Goal: Obtain resource: Download file/media

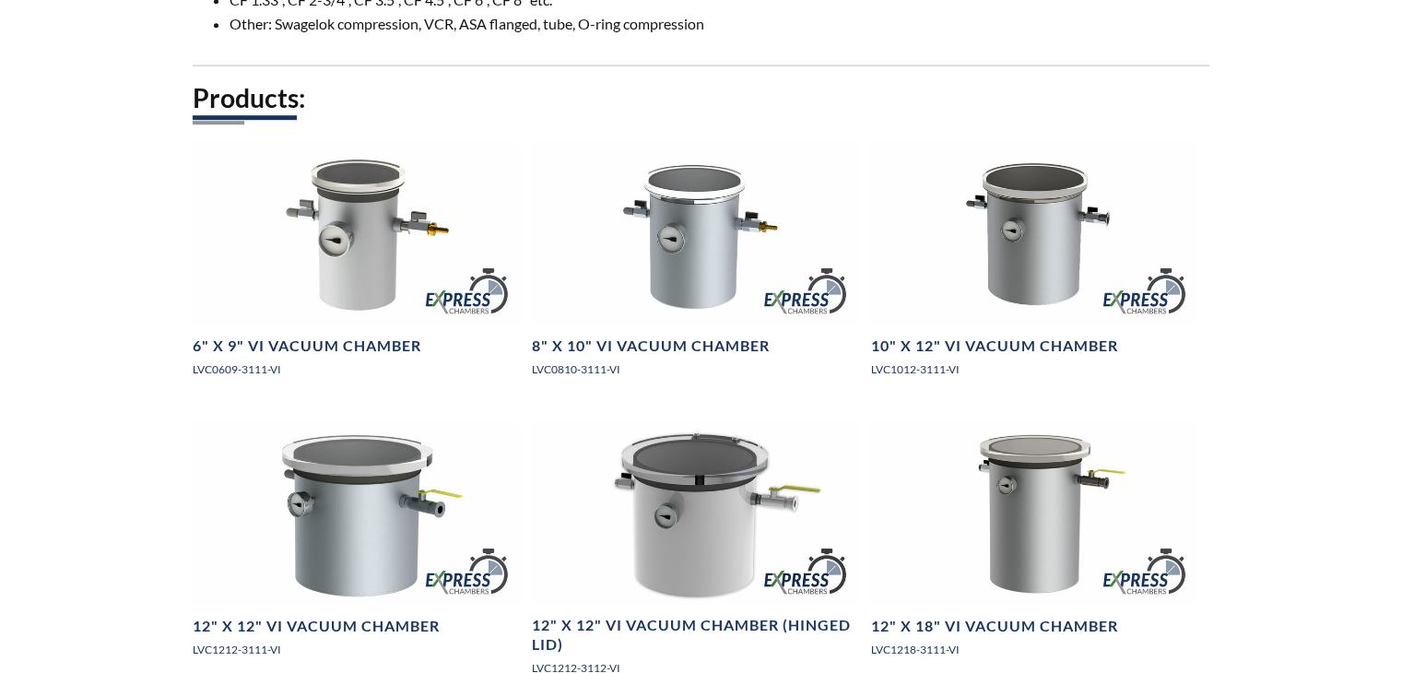
scroll to position [1149, 0]
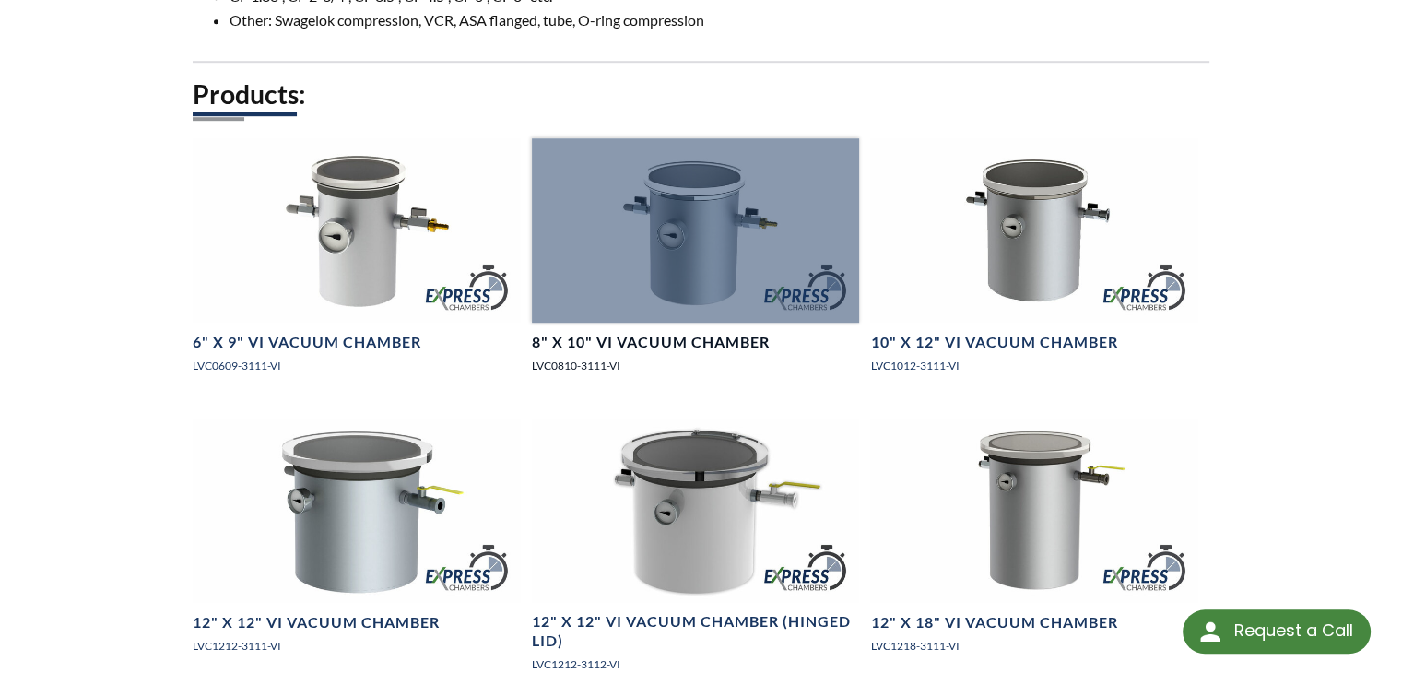
drag, startPoint x: 0, startPoint y: 0, endPoint x: 718, endPoint y: 333, distance: 791.2
click at [718, 323] on div at bounding box center [696, 230] width 328 height 184
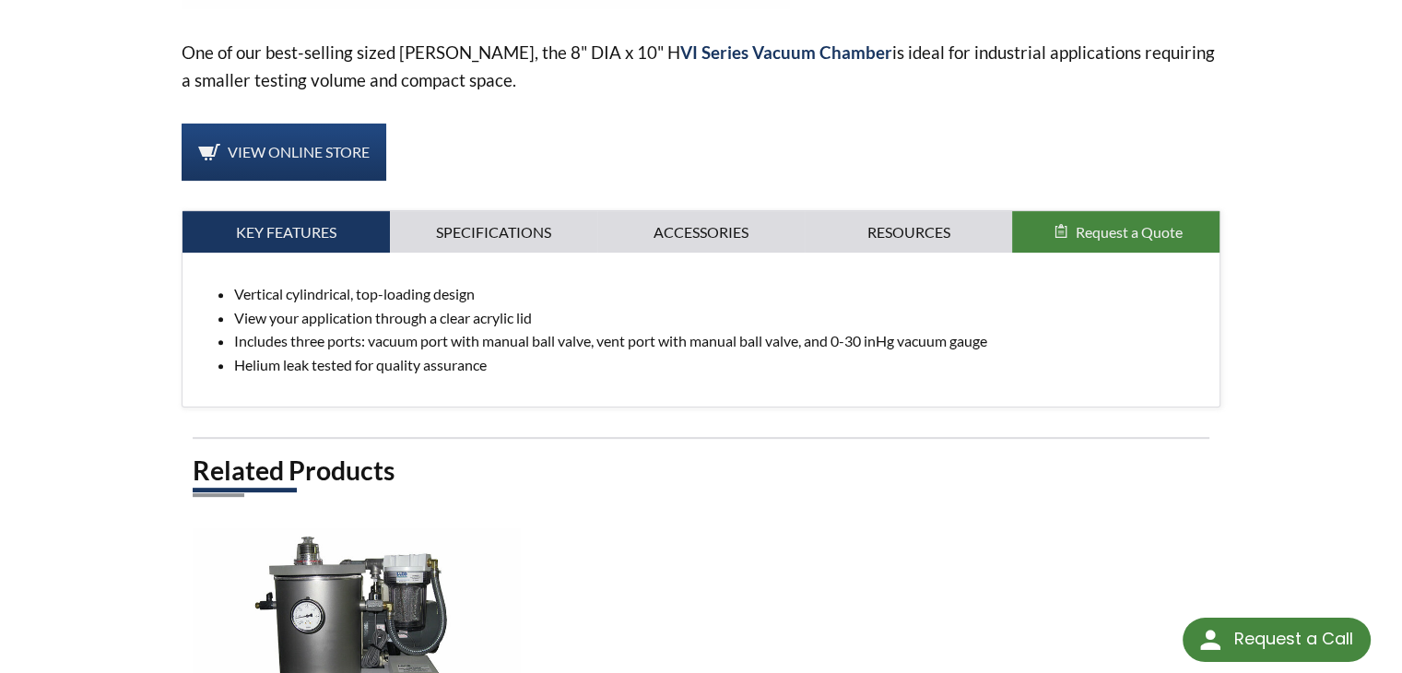
scroll to position [616, 0]
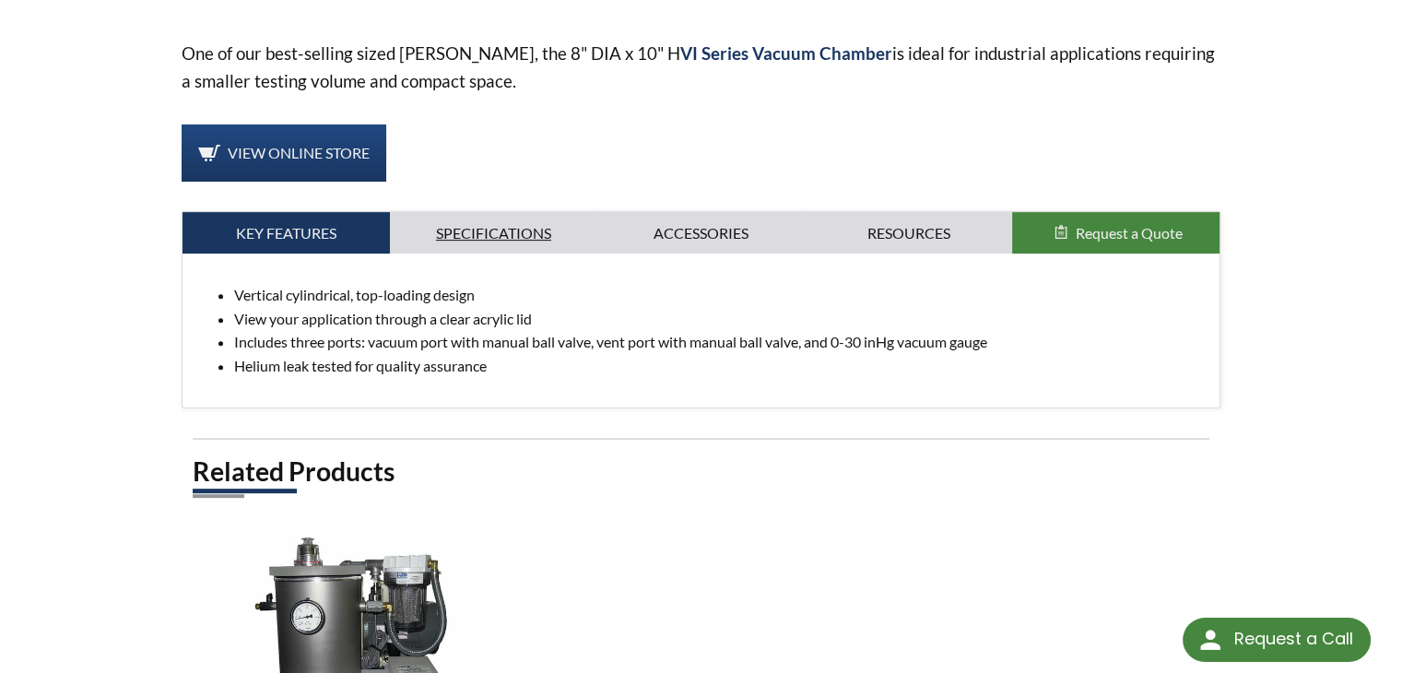
click at [513, 229] on link "Specifications" at bounding box center [493, 233] width 207 height 42
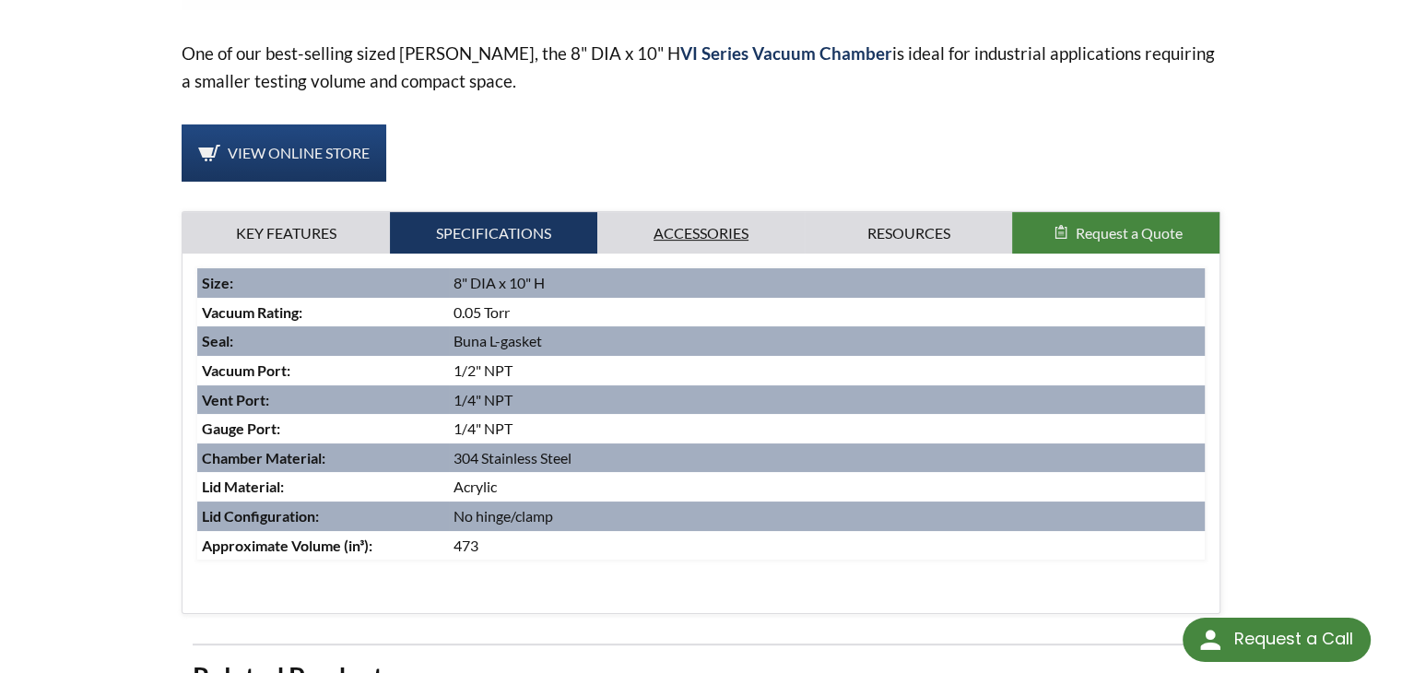
click at [695, 218] on link "Accessories" at bounding box center [700, 233] width 207 height 42
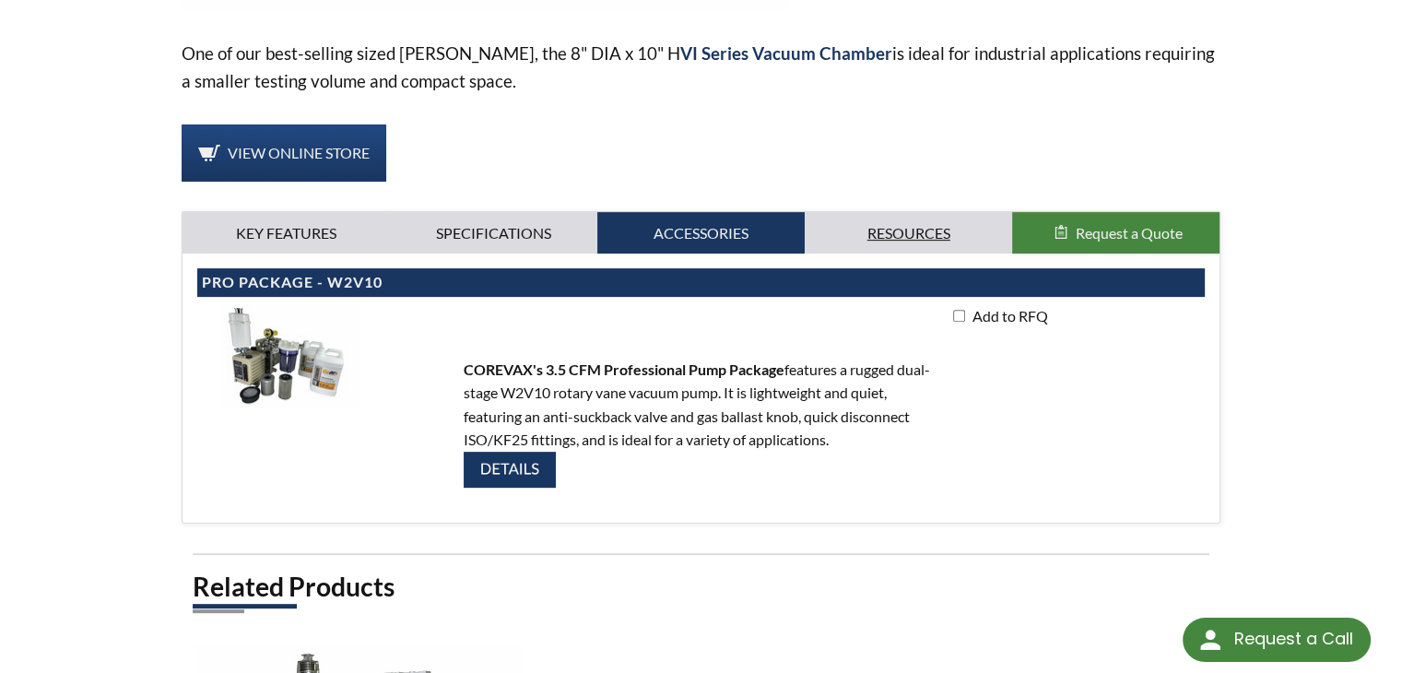
click at [930, 237] on link "Resources" at bounding box center [907, 233] width 207 height 42
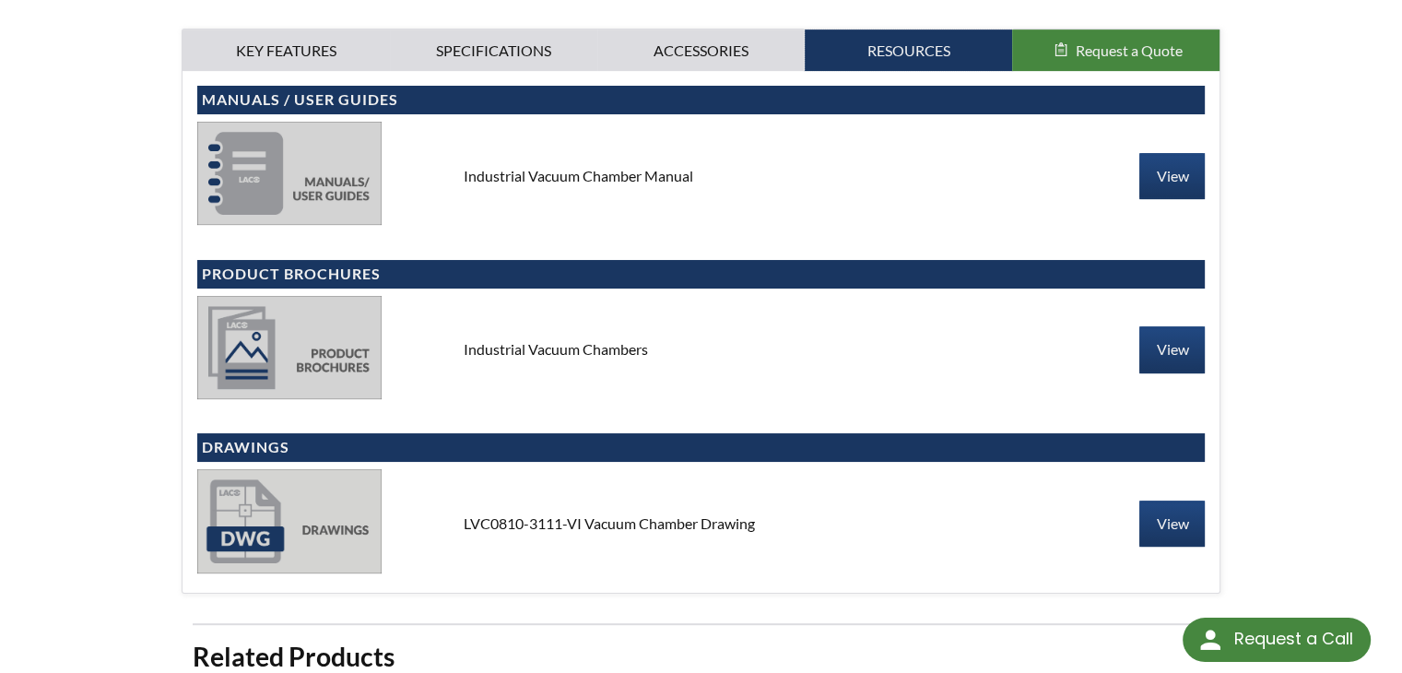
scroll to position [800, 0]
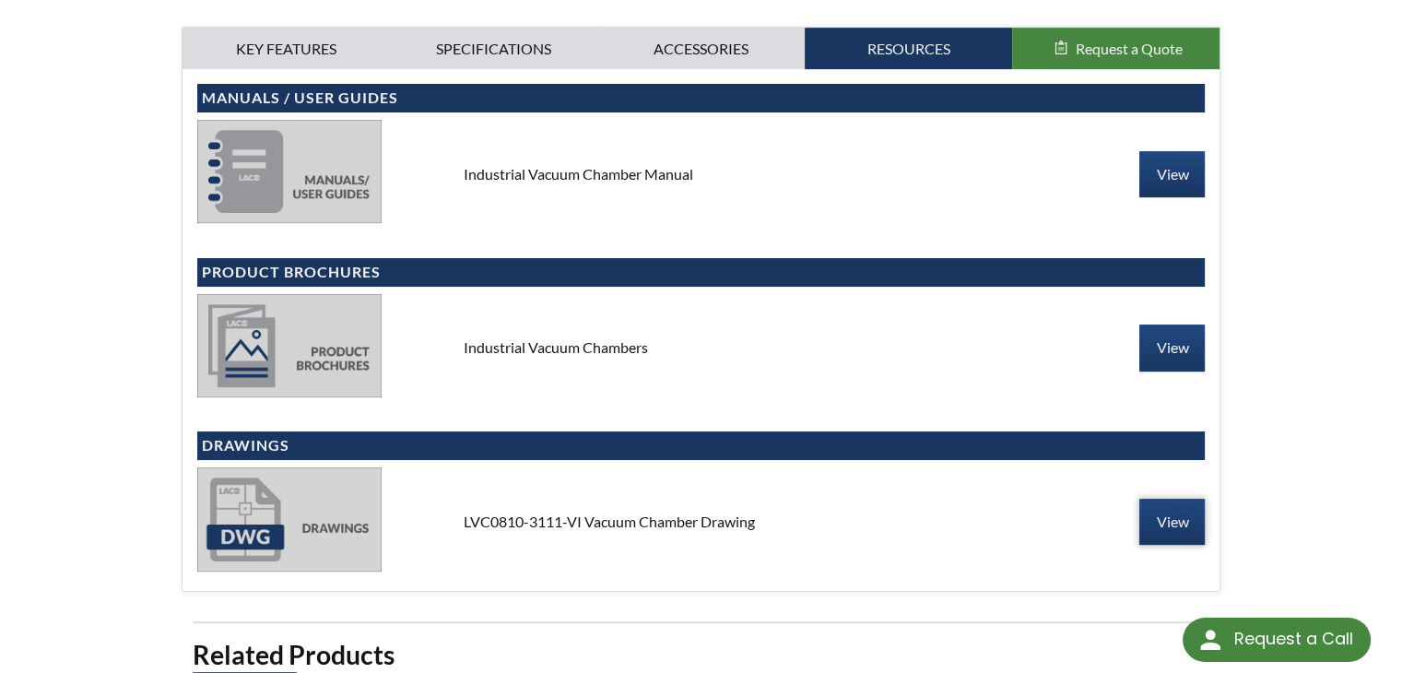
click at [1176, 519] on link "View" at bounding box center [1171, 522] width 65 height 46
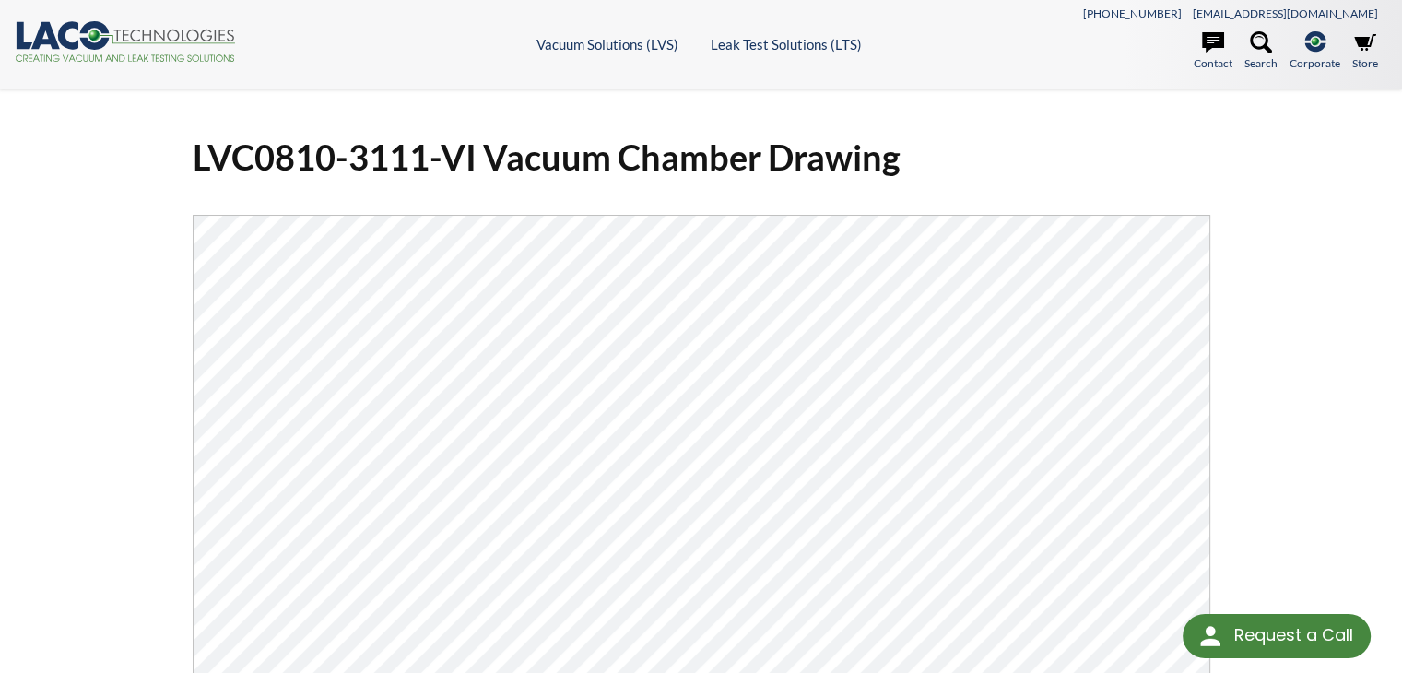
select select "言語翻訳ウィジェット"
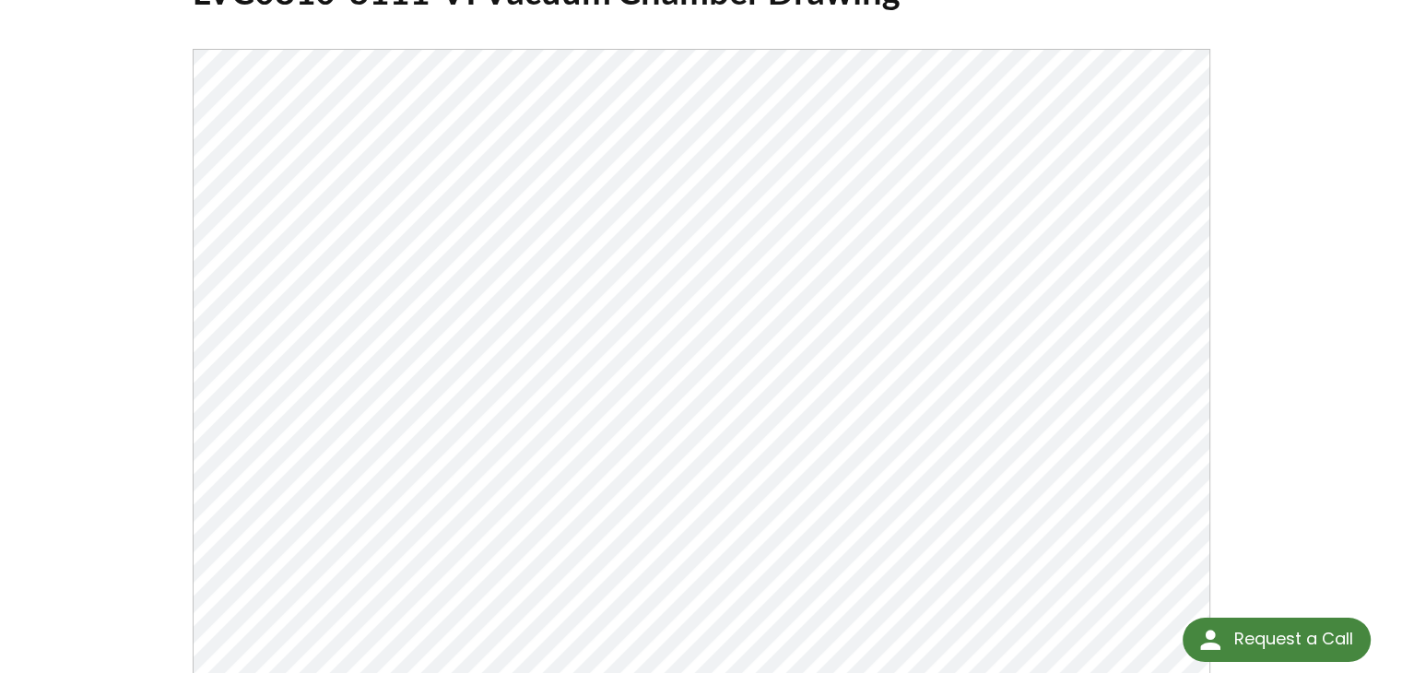
scroll to position [170, 0]
